Goal: Transaction & Acquisition: Purchase product/service

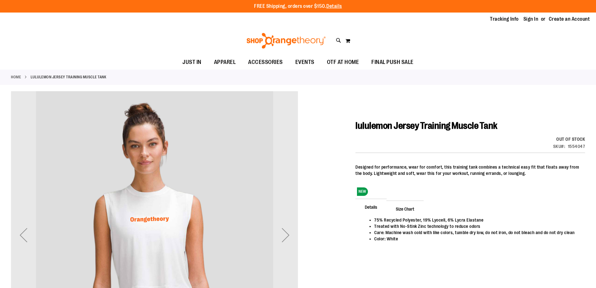
click at [533, 18] on link "Sign In" at bounding box center [531, 19] width 15 height 7
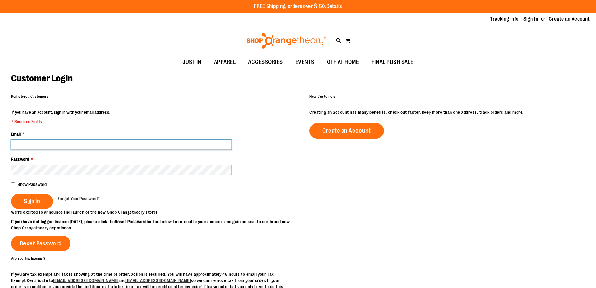
click at [61, 146] on input "Email *" at bounding box center [121, 145] width 221 height 10
click at [64, 146] on input "Email *" at bounding box center [121, 145] width 221 height 10
type input "**********"
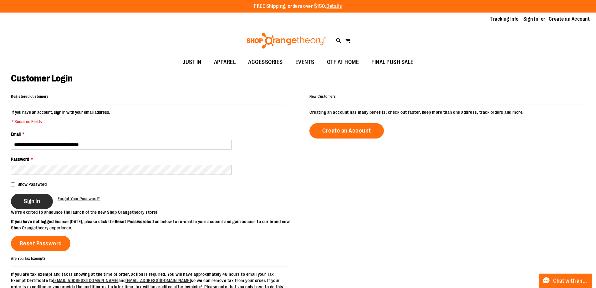
click at [43, 193] on button "Sign In" at bounding box center [32, 200] width 42 height 15
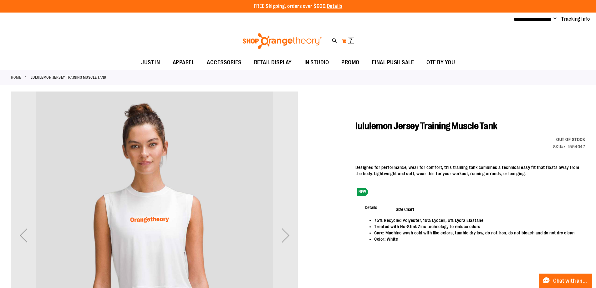
click at [346, 40] on button "My Cart 7 7 items" at bounding box center [347, 41] width 13 height 10
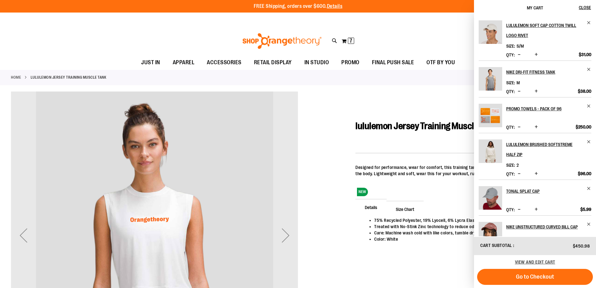
click at [418, 48] on div "Toggle Nav Search Popular Suggestions Advanced Search" at bounding box center [298, 41] width 596 height 29
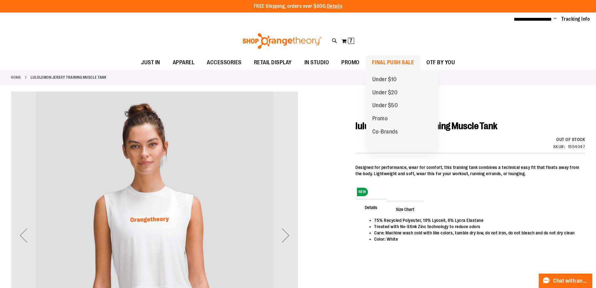
click at [396, 65] on span "FINAL PUSH SALE" at bounding box center [393, 62] width 42 height 14
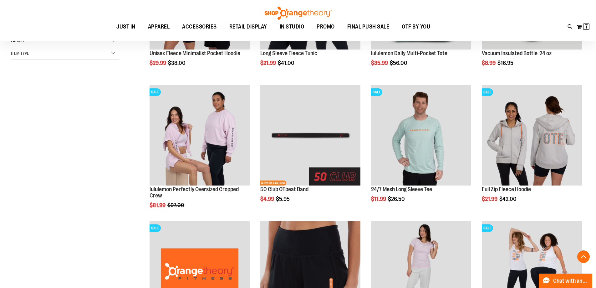
scroll to position [187, 0]
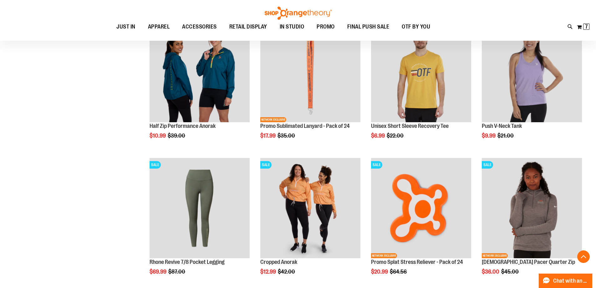
scroll to position [532, 0]
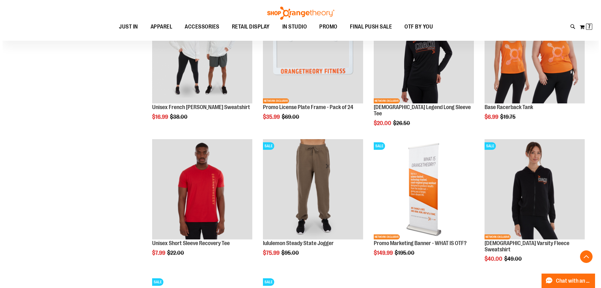
scroll to position [970, 0]
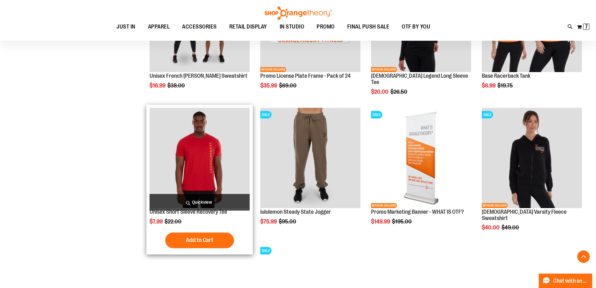
click at [193, 197] on span "Quickview" at bounding box center [200, 202] width 100 height 17
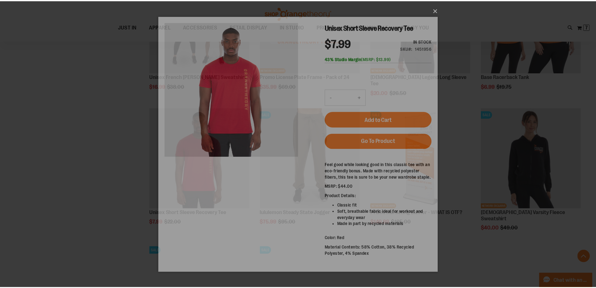
scroll to position [0, 0]
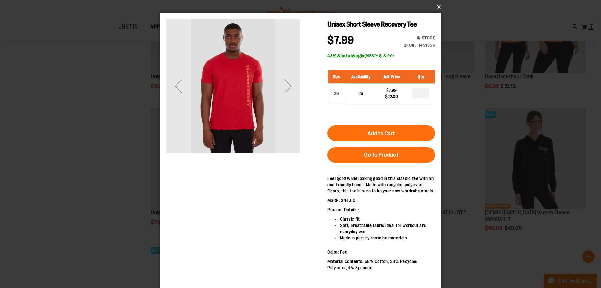
click at [438, 10] on button "×" at bounding box center [302, 7] width 282 height 14
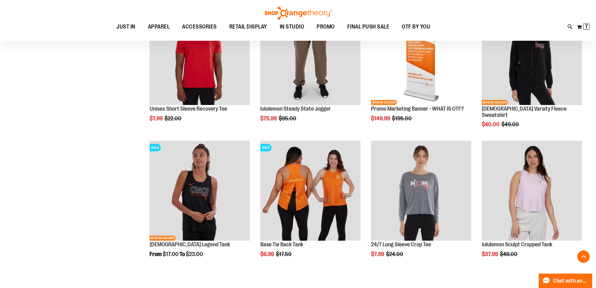
scroll to position [1095, 0]
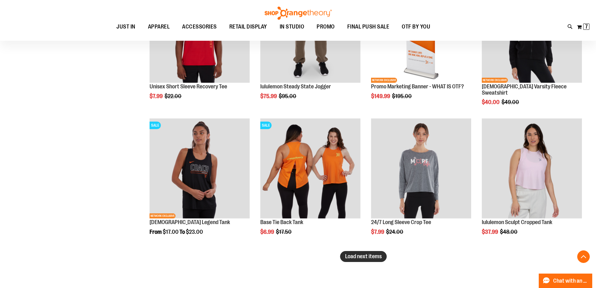
click at [371, 252] on button "Load next items" at bounding box center [363, 256] width 47 height 11
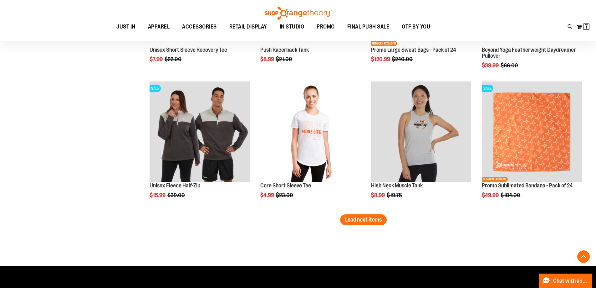
scroll to position [1596, 0]
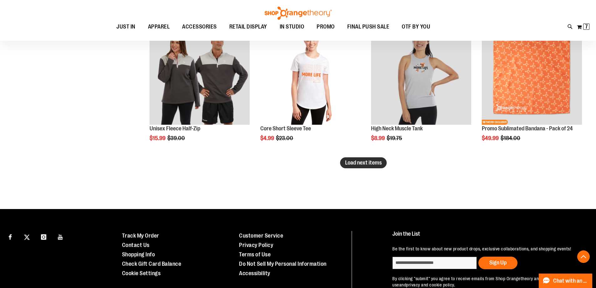
click at [365, 166] on button "Load next items" at bounding box center [363, 162] width 47 height 11
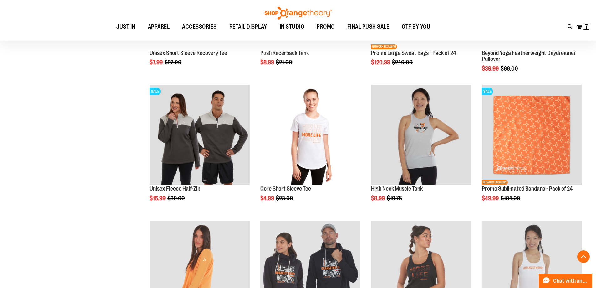
scroll to position [1533, 0]
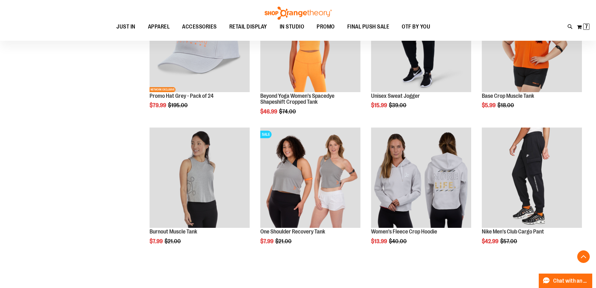
scroll to position [1909, 0]
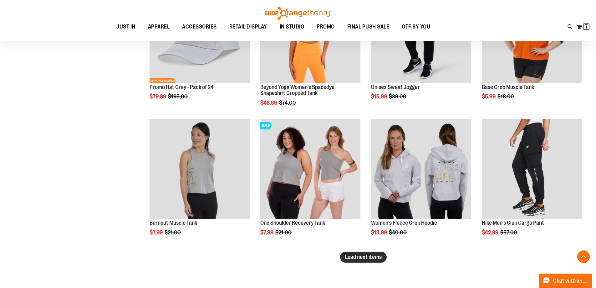
click at [367, 258] on span "Load next items" at bounding box center [363, 256] width 37 height 6
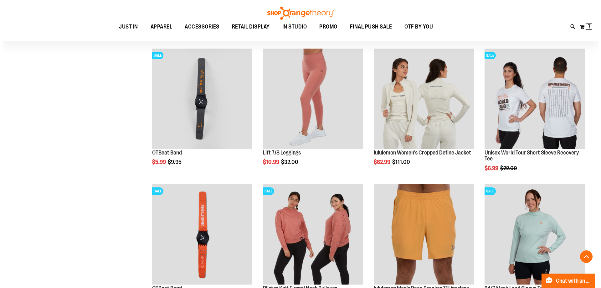
scroll to position [2253, 0]
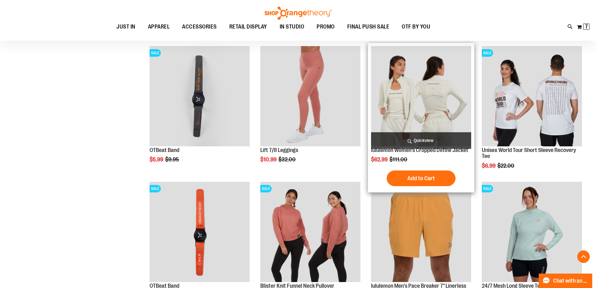
click at [414, 139] on span "Quickview" at bounding box center [421, 140] width 100 height 17
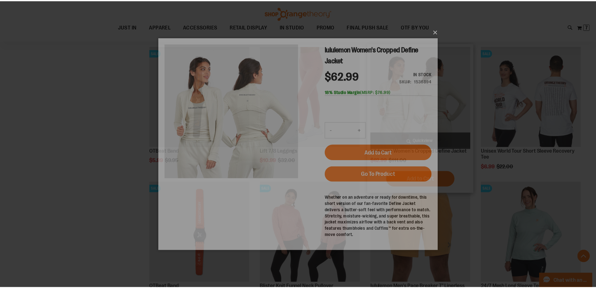
scroll to position [0, 0]
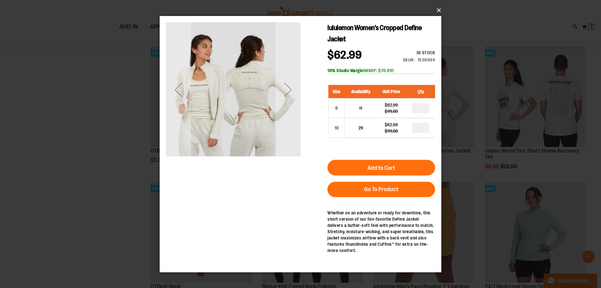
click at [438, 10] on button "×" at bounding box center [302, 10] width 282 height 14
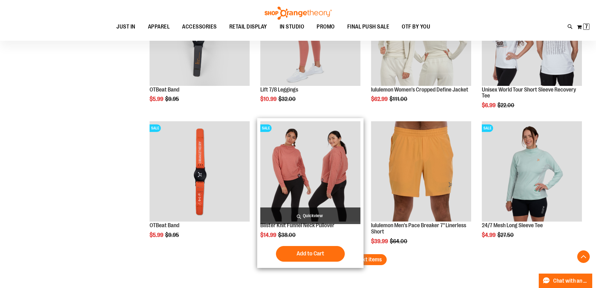
scroll to position [2316, 0]
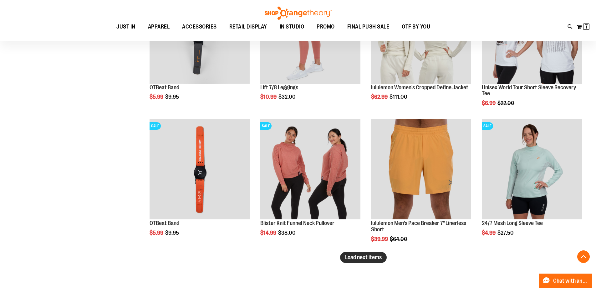
click at [384, 260] on button "Load next items" at bounding box center [363, 257] width 47 height 11
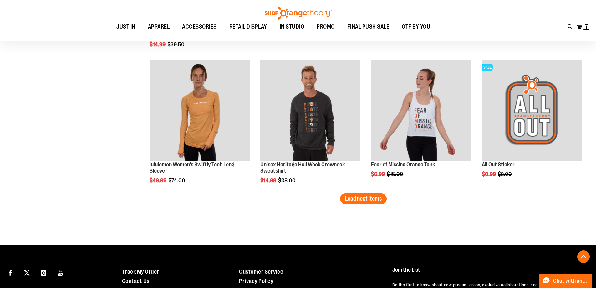
scroll to position [2785, 0]
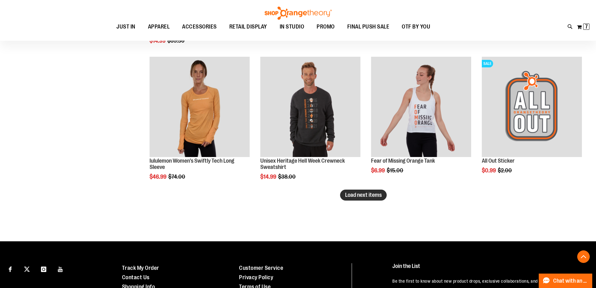
click at [365, 197] on span "Load next items" at bounding box center [363, 195] width 37 height 6
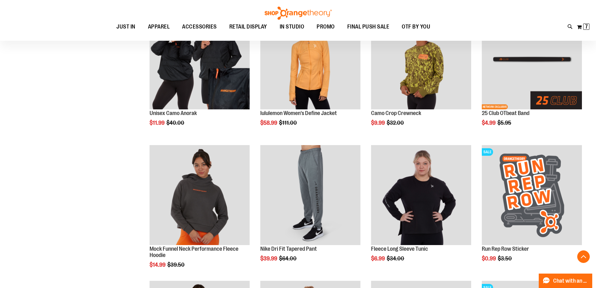
scroll to position [2472, 0]
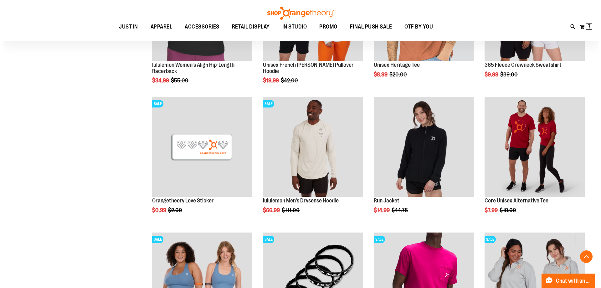
scroll to position [3035, 0]
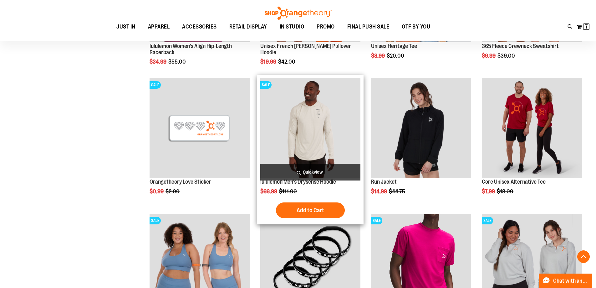
click at [295, 172] on span "Quickview" at bounding box center [310, 172] width 100 height 17
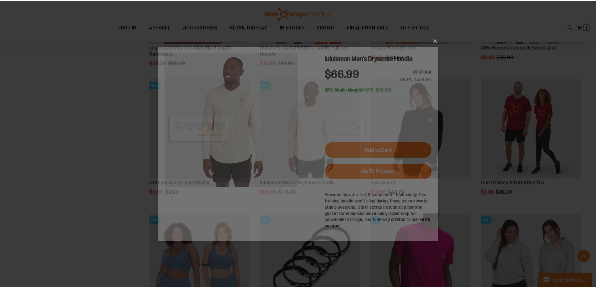
scroll to position [0, 0]
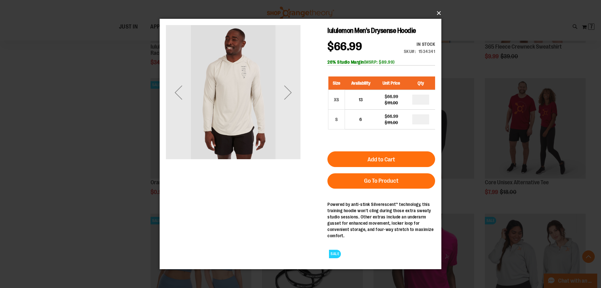
click at [436, 12] on button "×" at bounding box center [302, 13] width 282 height 14
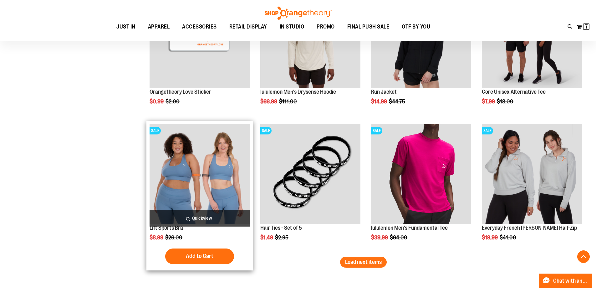
scroll to position [3192, 0]
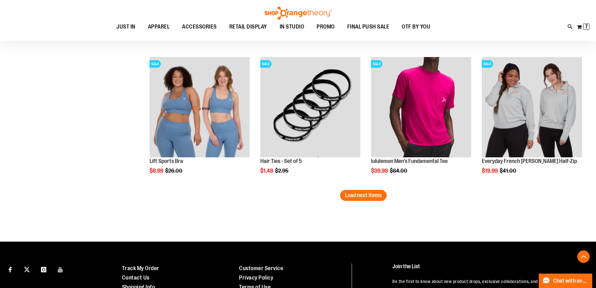
click at [357, 197] on span "Load next items" at bounding box center [363, 195] width 37 height 6
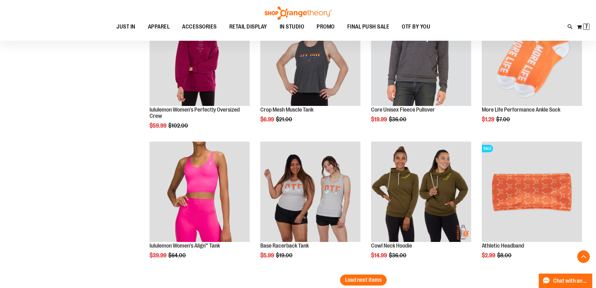
scroll to position [3567, 0]
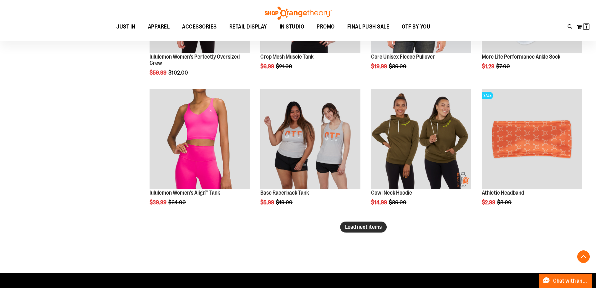
click at [372, 222] on button "Load next items" at bounding box center [363, 226] width 47 height 11
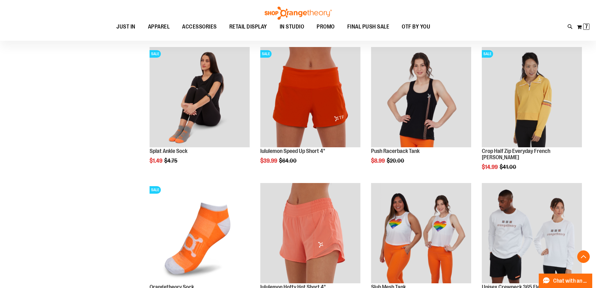
scroll to position [4005, 0]
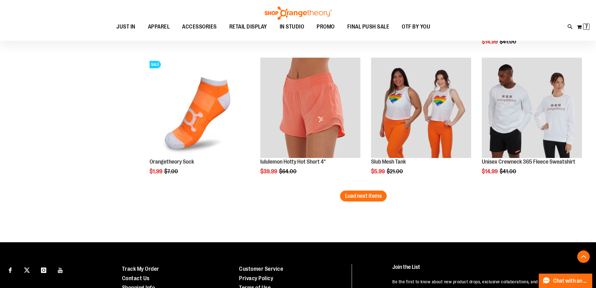
drag, startPoint x: 352, startPoint y: 192, endPoint x: 349, endPoint y: 196, distance: 4.7
click at [349, 196] on span "Load next items" at bounding box center [363, 195] width 37 height 6
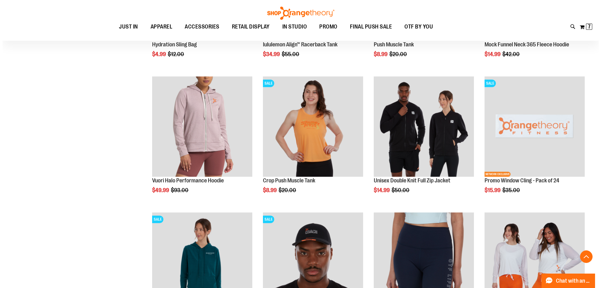
scroll to position [4381, 0]
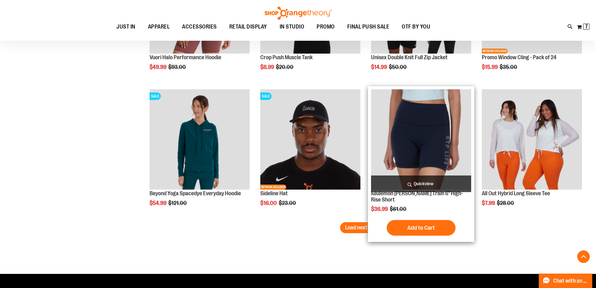
click at [399, 185] on span "Quickview" at bounding box center [421, 183] width 100 height 17
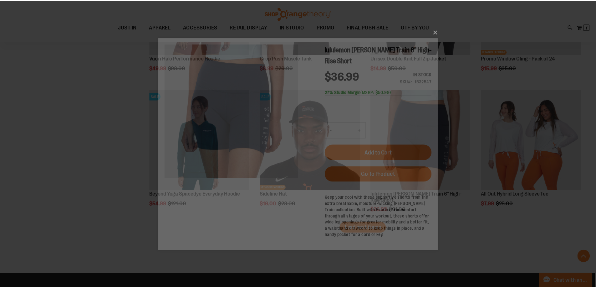
scroll to position [0, 0]
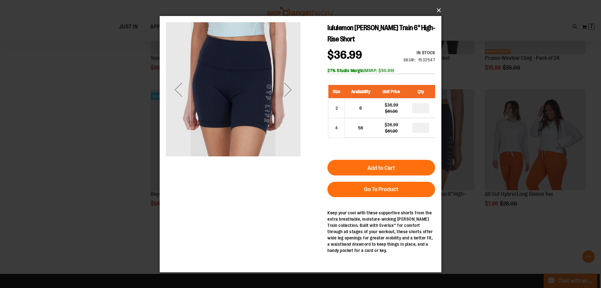
click at [438, 13] on button "×" at bounding box center [302, 10] width 282 height 14
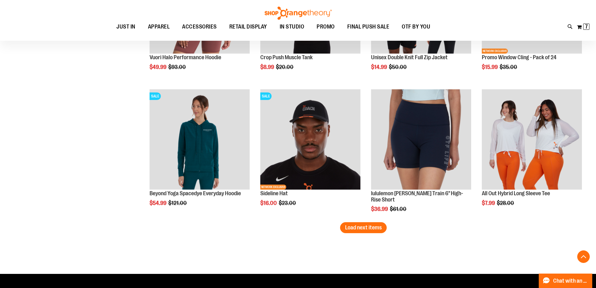
click at [367, 230] on span "Load next items" at bounding box center [363, 227] width 37 height 6
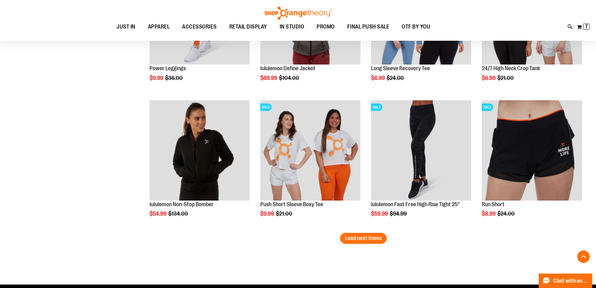
scroll to position [4819, 0]
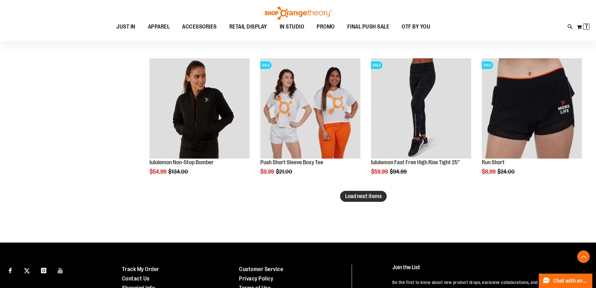
click at [366, 194] on span "Load next items" at bounding box center [363, 196] width 37 height 6
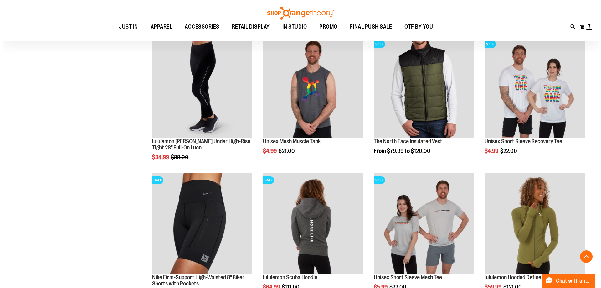
scroll to position [4944, 0]
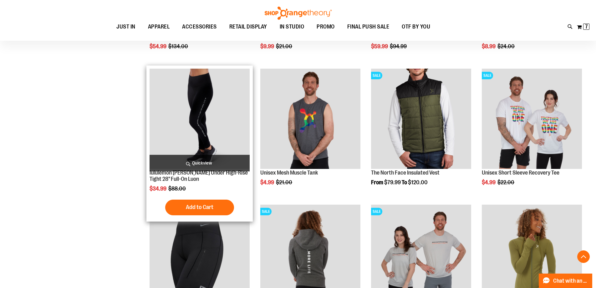
click at [189, 160] on span "Quickview" at bounding box center [200, 163] width 100 height 17
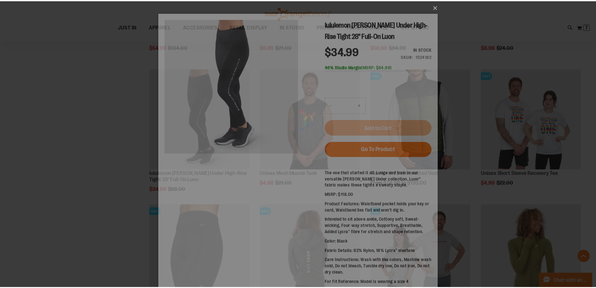
scroll to position [0, 0]
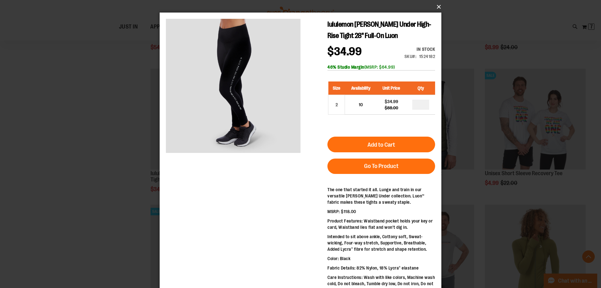
click at [437, 9] on button "×" at bounding box center [302, 7] width 282 height 14
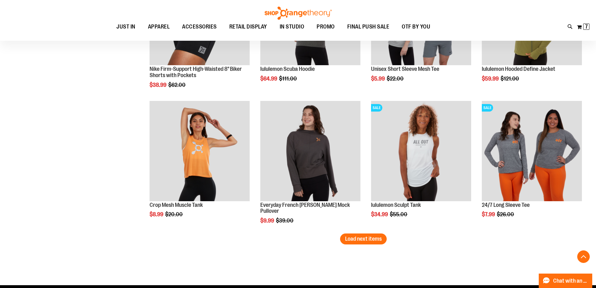
scroll to position [5195, 0]
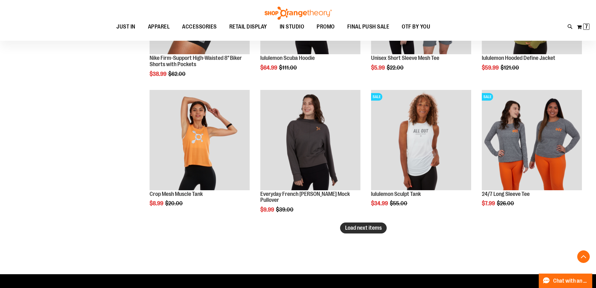
click at [365, 226] on span "Load next items" at bounding box center [363, 227] width 37 height 6
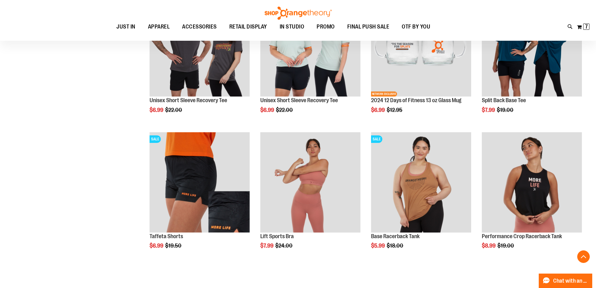
scroll to position [5602, 0]
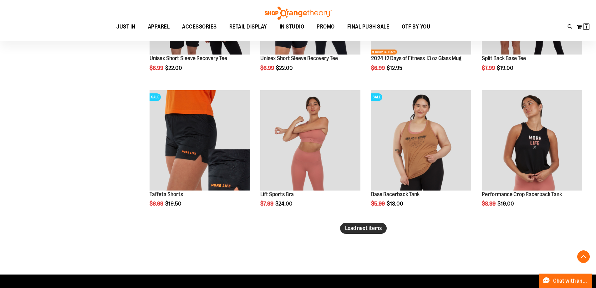
click at [347, 229] on span "Load next items" at bounding box center [363, 228] width 37 height 6
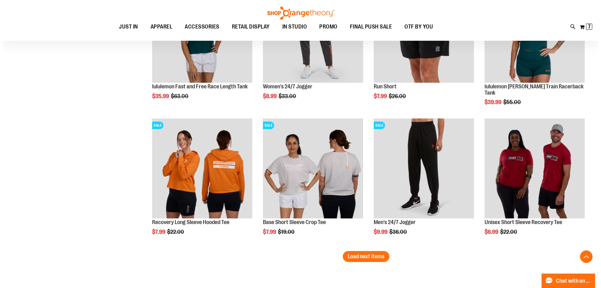
scroll to position [6008, 0]
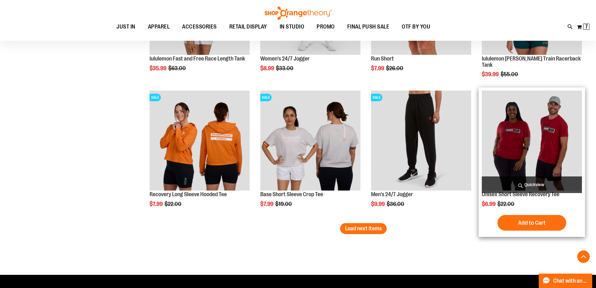
click at [517, 182] on span "Quickview" at bounding box center [532, 184] width 100 height 17
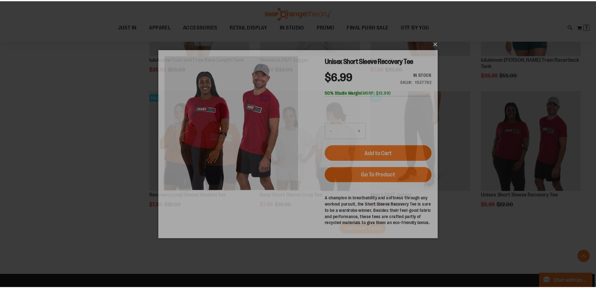
scroll to position [0, 0]
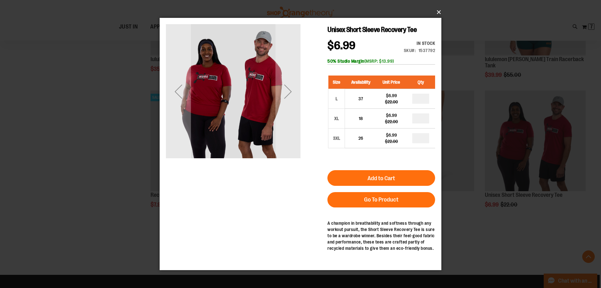
click at [442, 11] on button "×" at bounding box center [302, 12] width 282 height 14
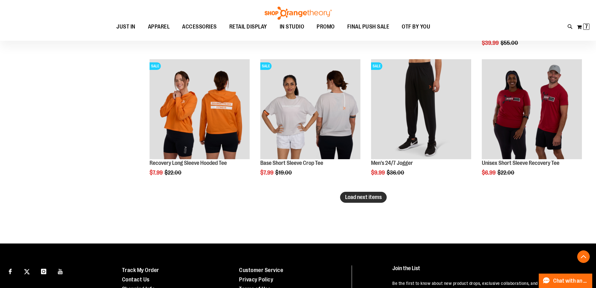
click at [365, 200] on span "Load next items" at bounding box center [363, 197] width 37 height 6
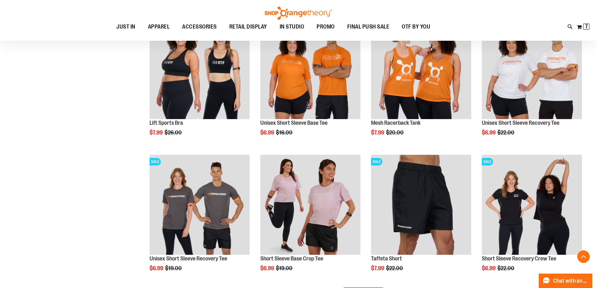
scroll to position [6415, 0]
